Goal: Browse casually

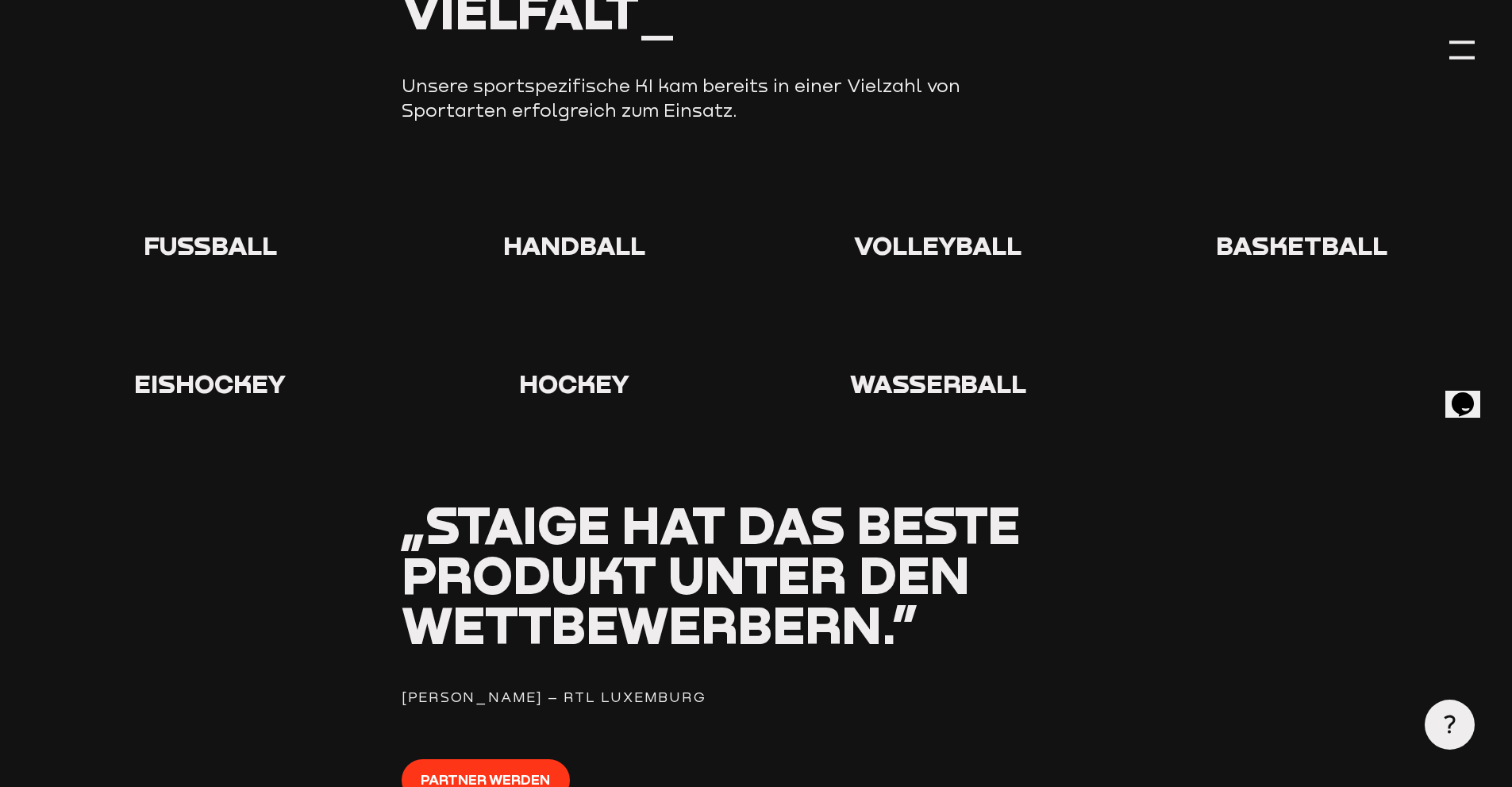
scroll to position [1826, 0]
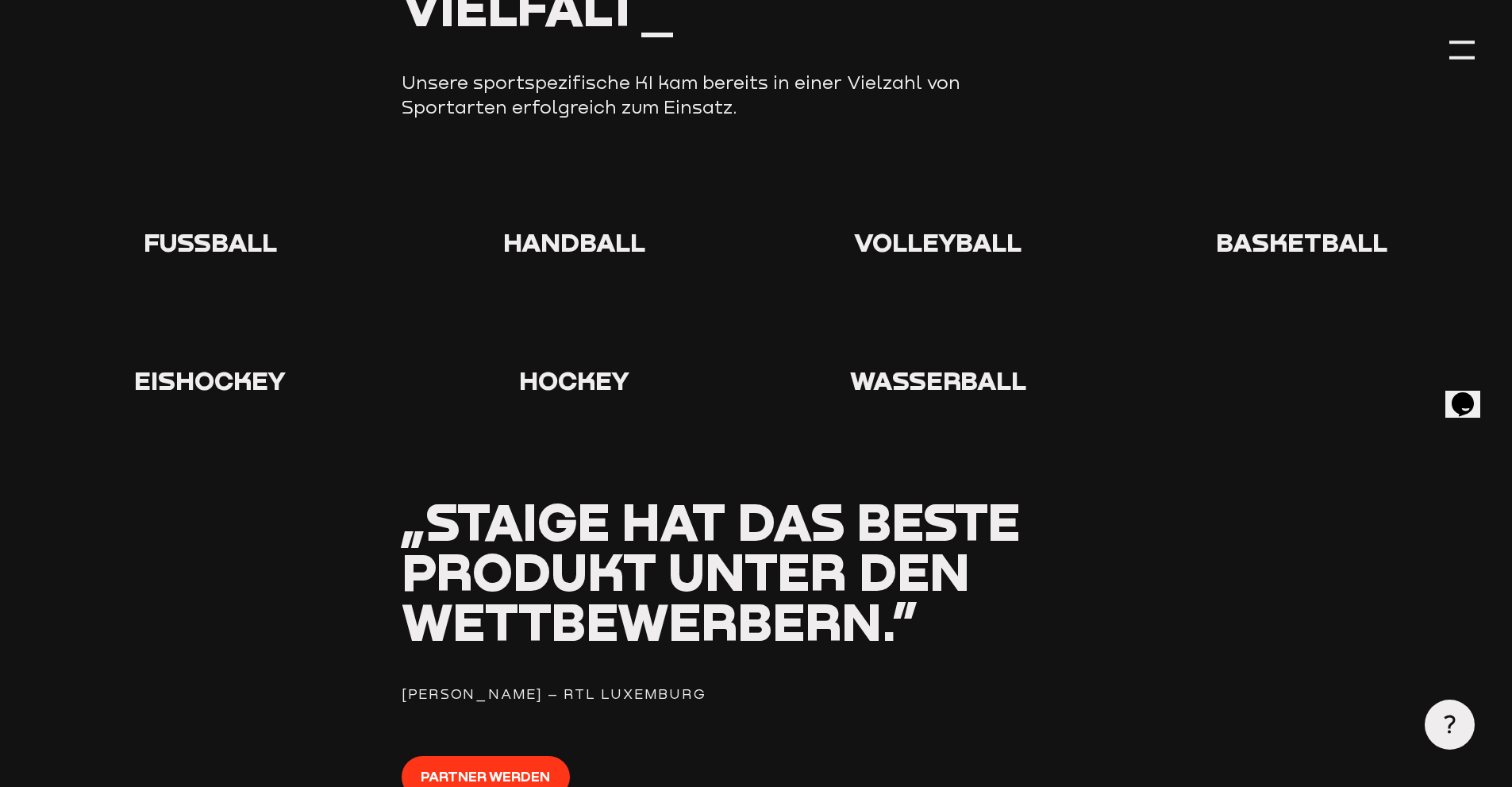
click at [226, 216] on icon at bounding box center [210, 196] width 51 height 51
click at [228, 194] on icon at bounding box center [210, 196] width 51 height 51
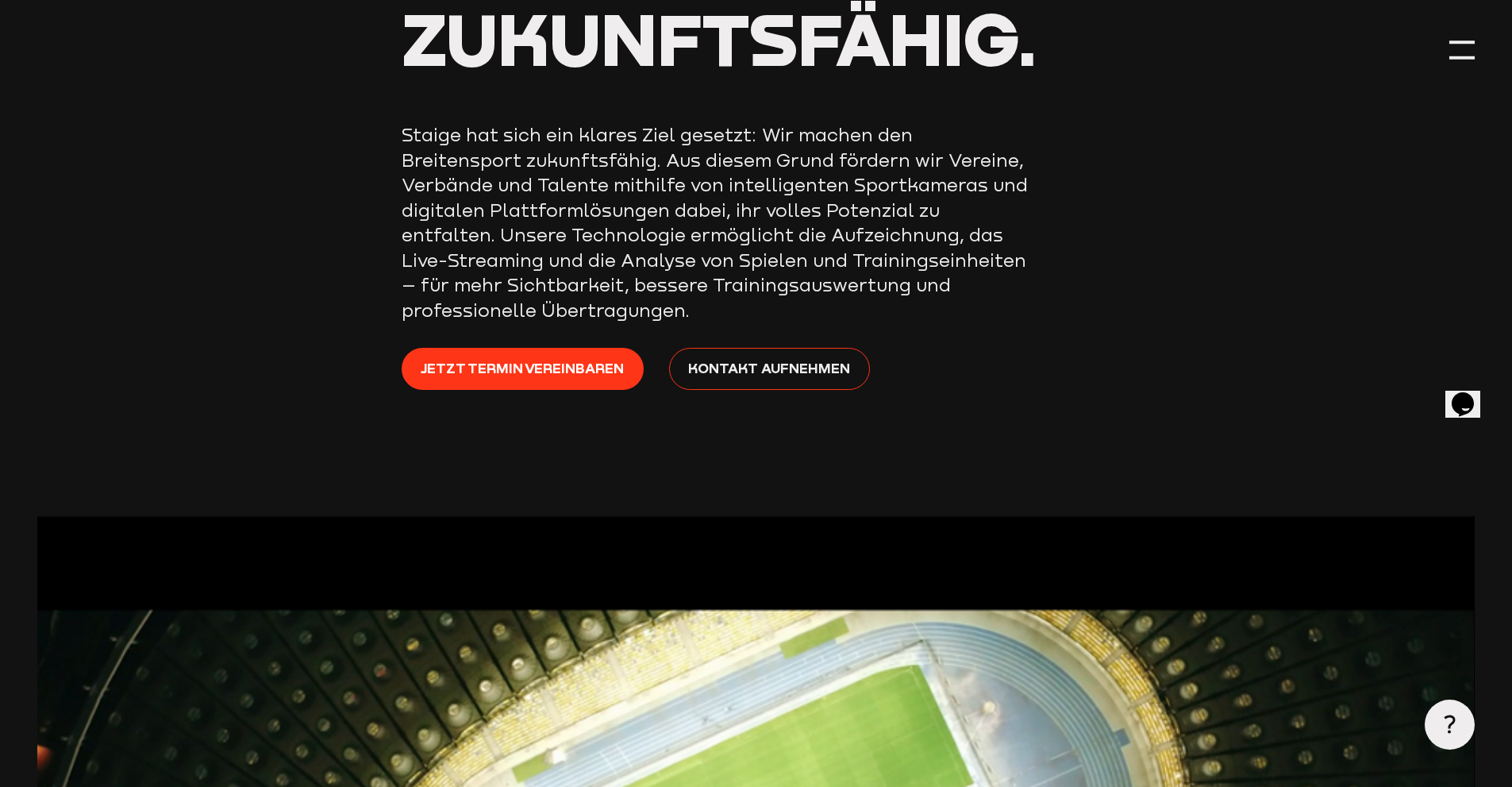
scroll to position [0, 0]
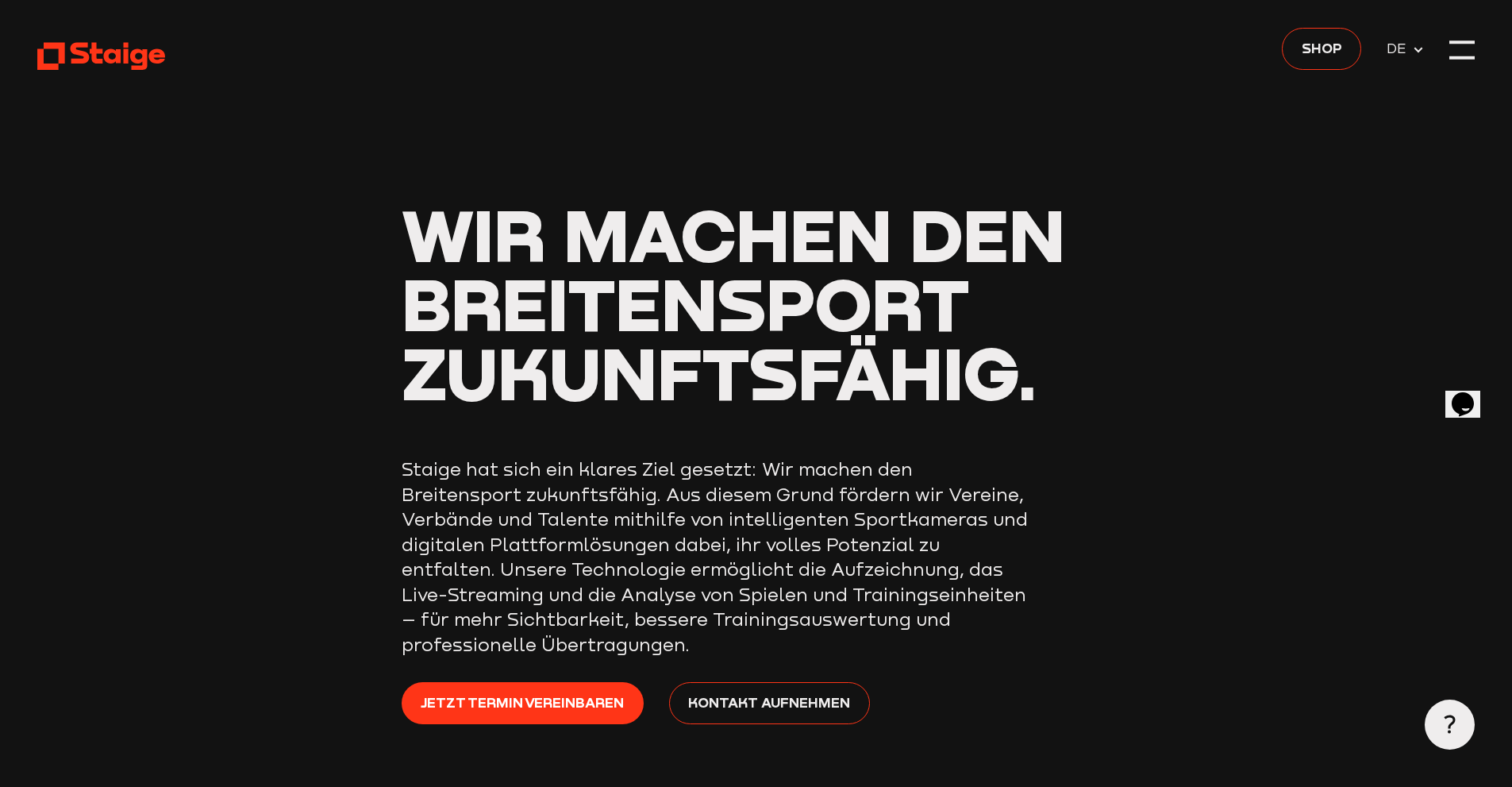
click at [1437, 49] on header "Wir machen den Breitensport zukunftsfähig. Staige hat sich ein klares Ziel gese…" at bounding box center [755, 425] width 1437 height 849
click at [1471, 47] on div at bounding box center [1462, 50] width 25 height 25
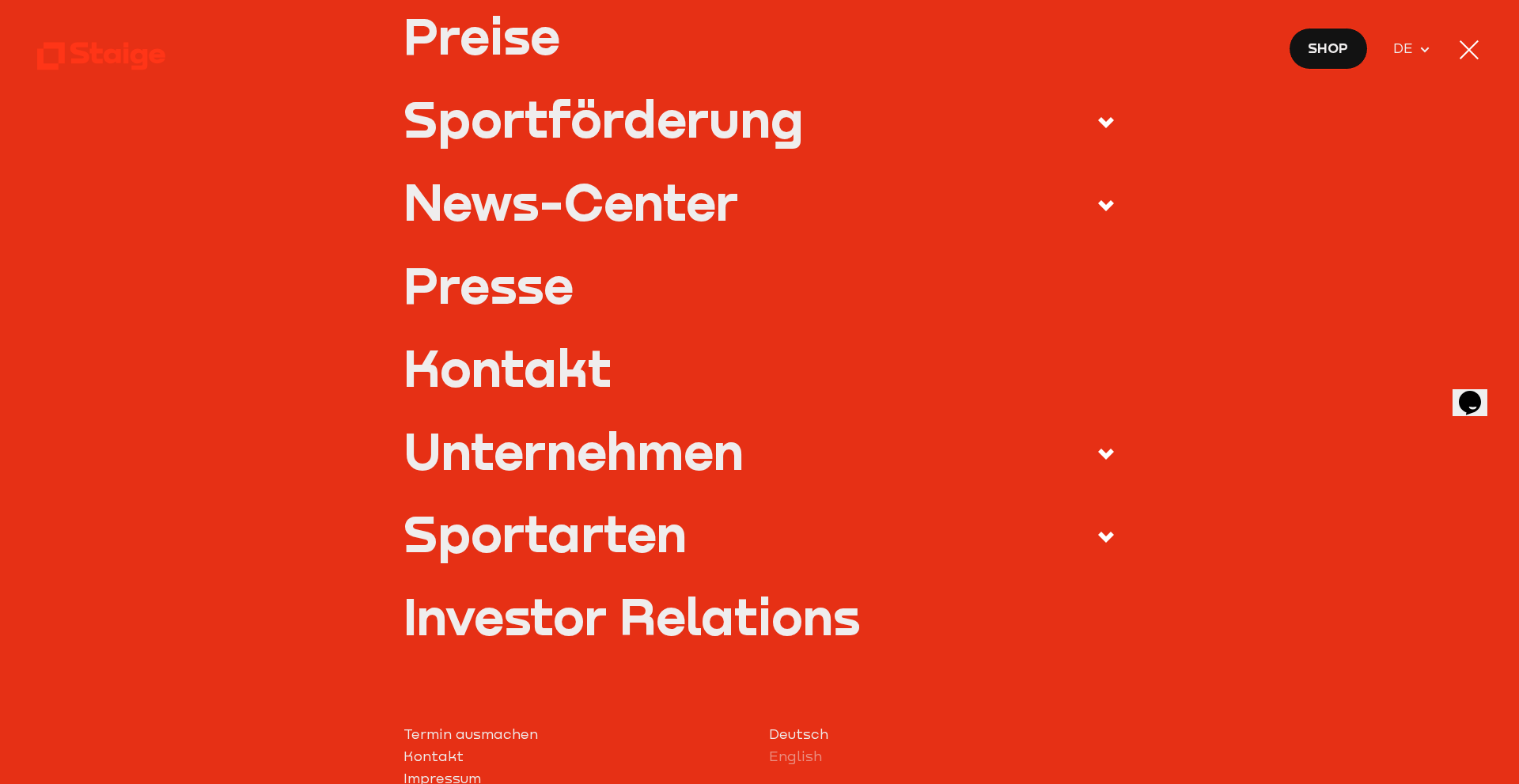
scroll to position [475, 0]
